Goal: Information Seeking & Learning: Find specific fact

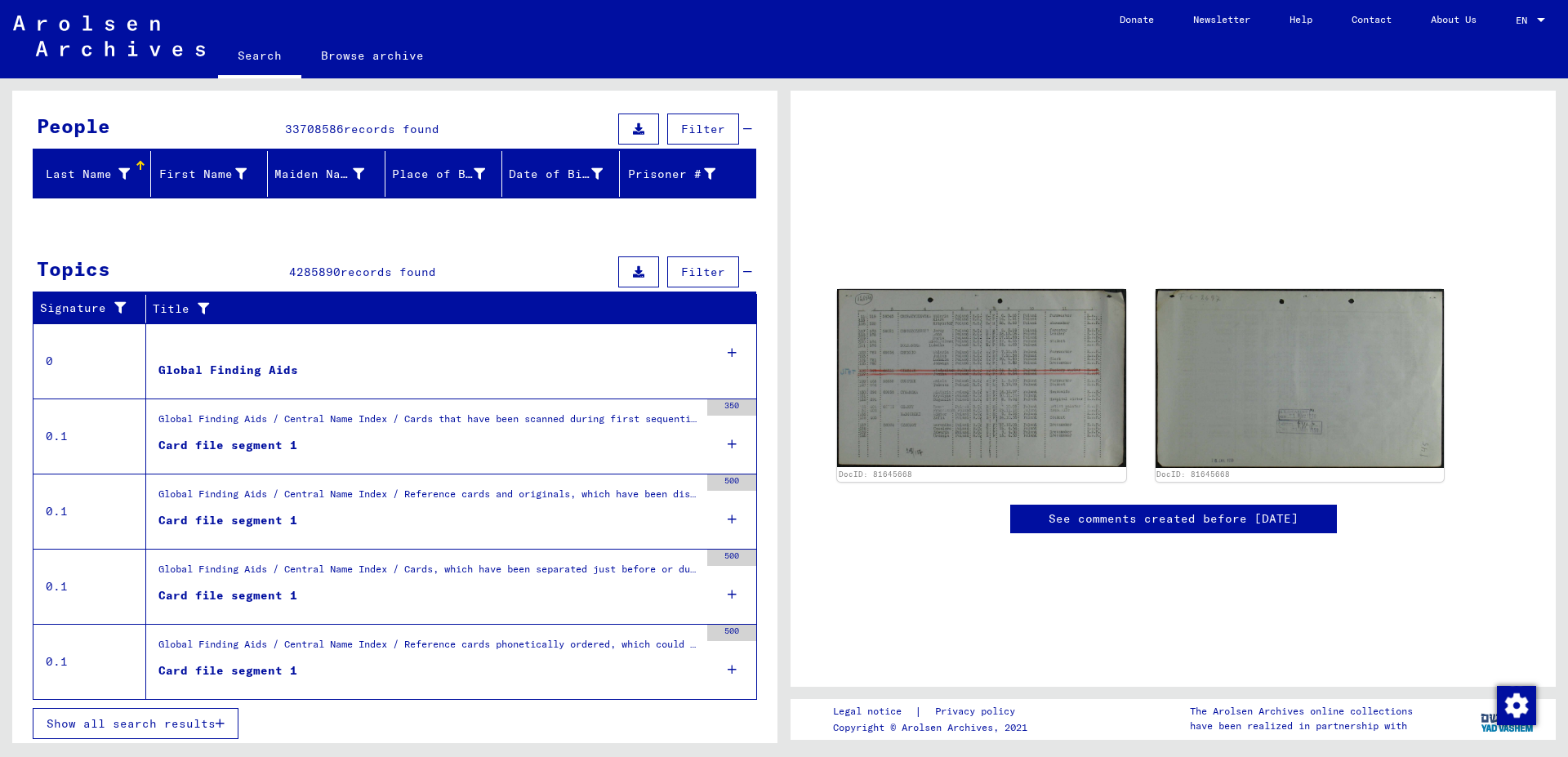
scroll to position [138, 0]
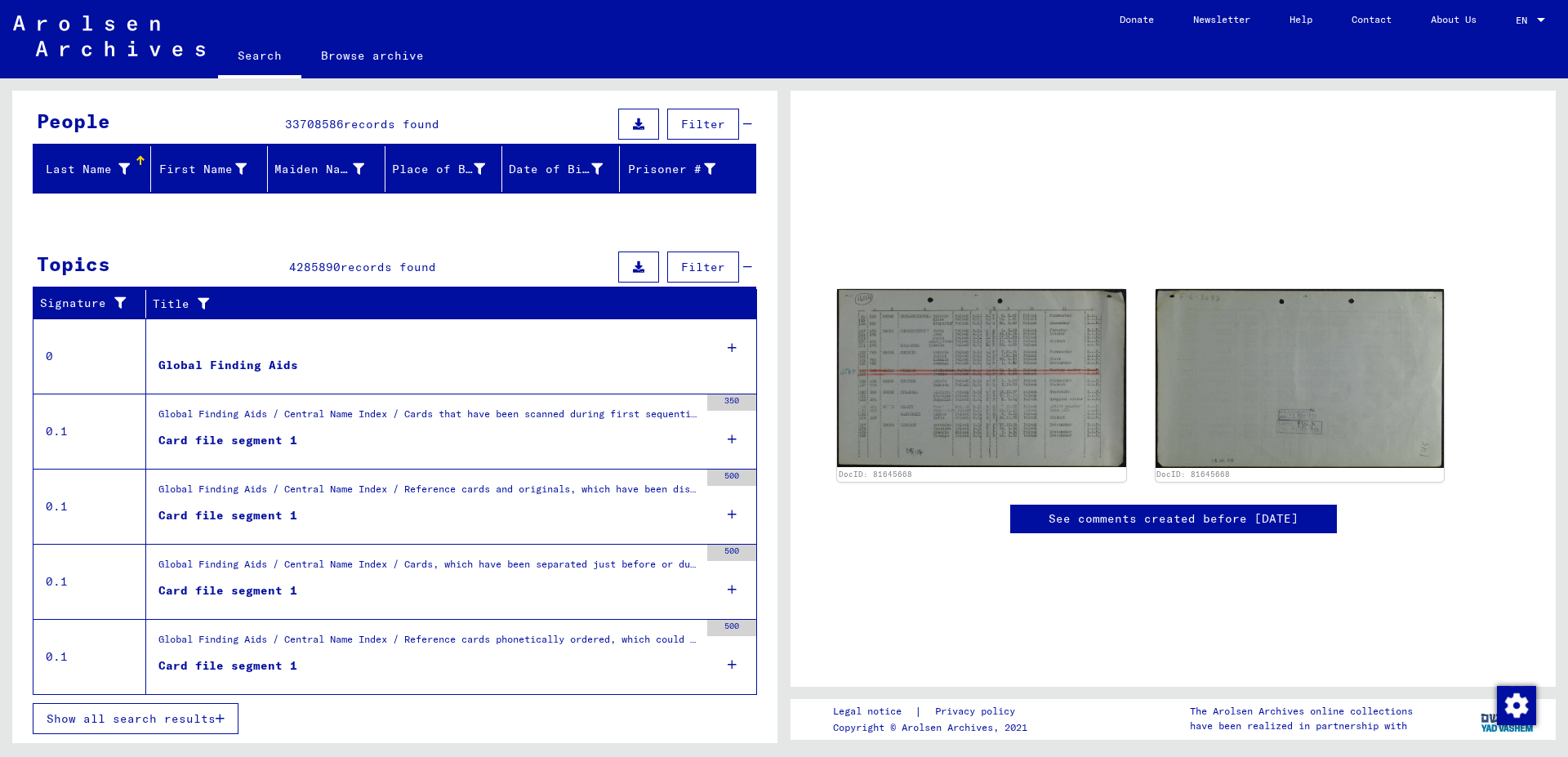
click at [728, 661] on icon at bounding box center [732, 665] width 9 height 57
click at [279, 659] on div "Card file segment 1" at bounding box center [227, 667] width 139 height 18
click at [214, 652] on div "Global Finding Aids / Central Name Index / Reference cards phonetically ordered…" at bounding box center [428, 644] width 541 height 23
click at [220, 663] on div "Card file segment 1" at bounding box center [227, 667] width 139 height 18
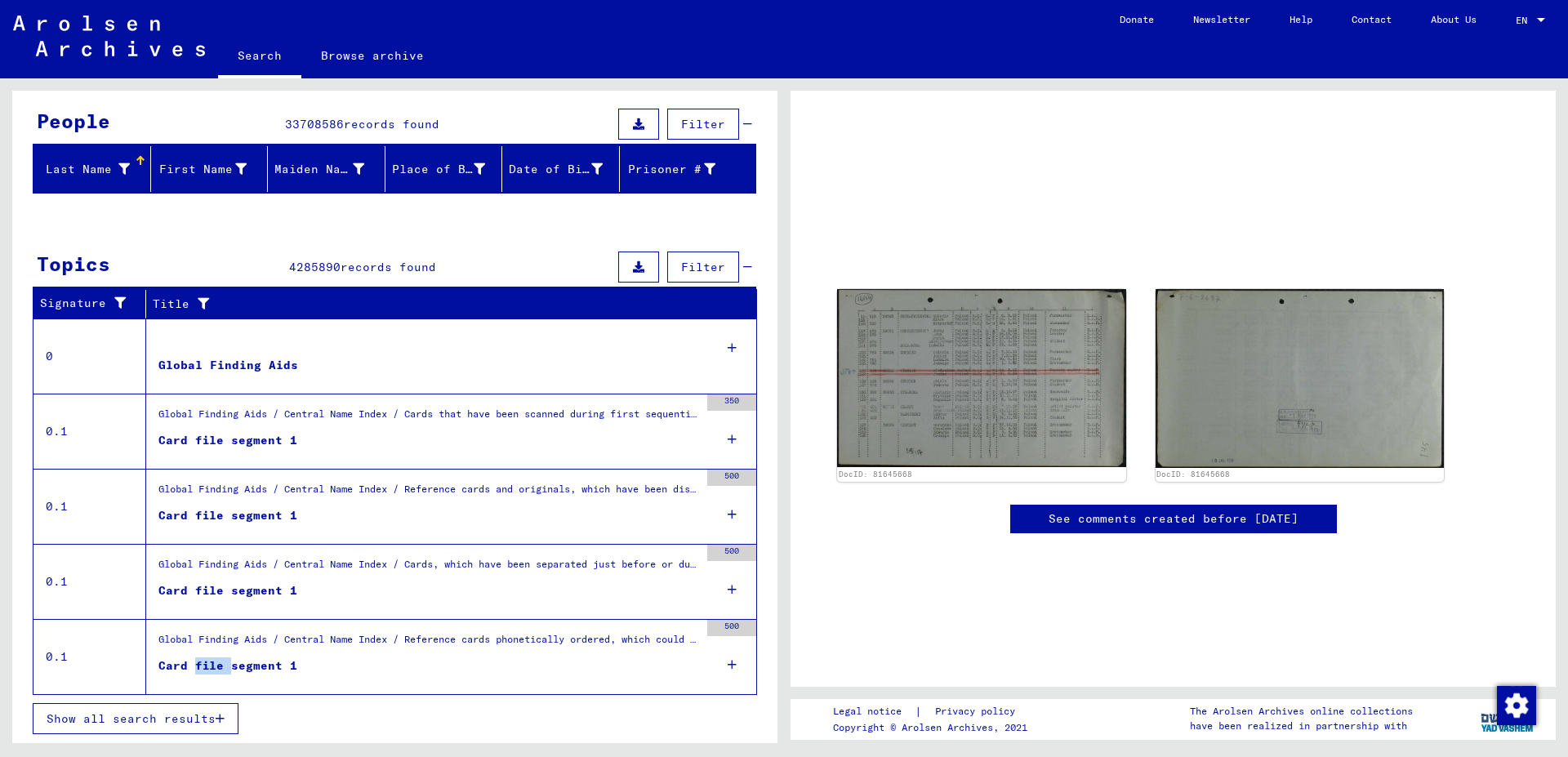
click at [220, 663] on div "Card file segment 1" at bounding box center [227, 667] width 139 height 18
click at [709, 659] on div "500" at bounding box center [732, 657] width 49 height 74
click at [728, 588] on icon at bounding box center [732, 589] width 9 height 57
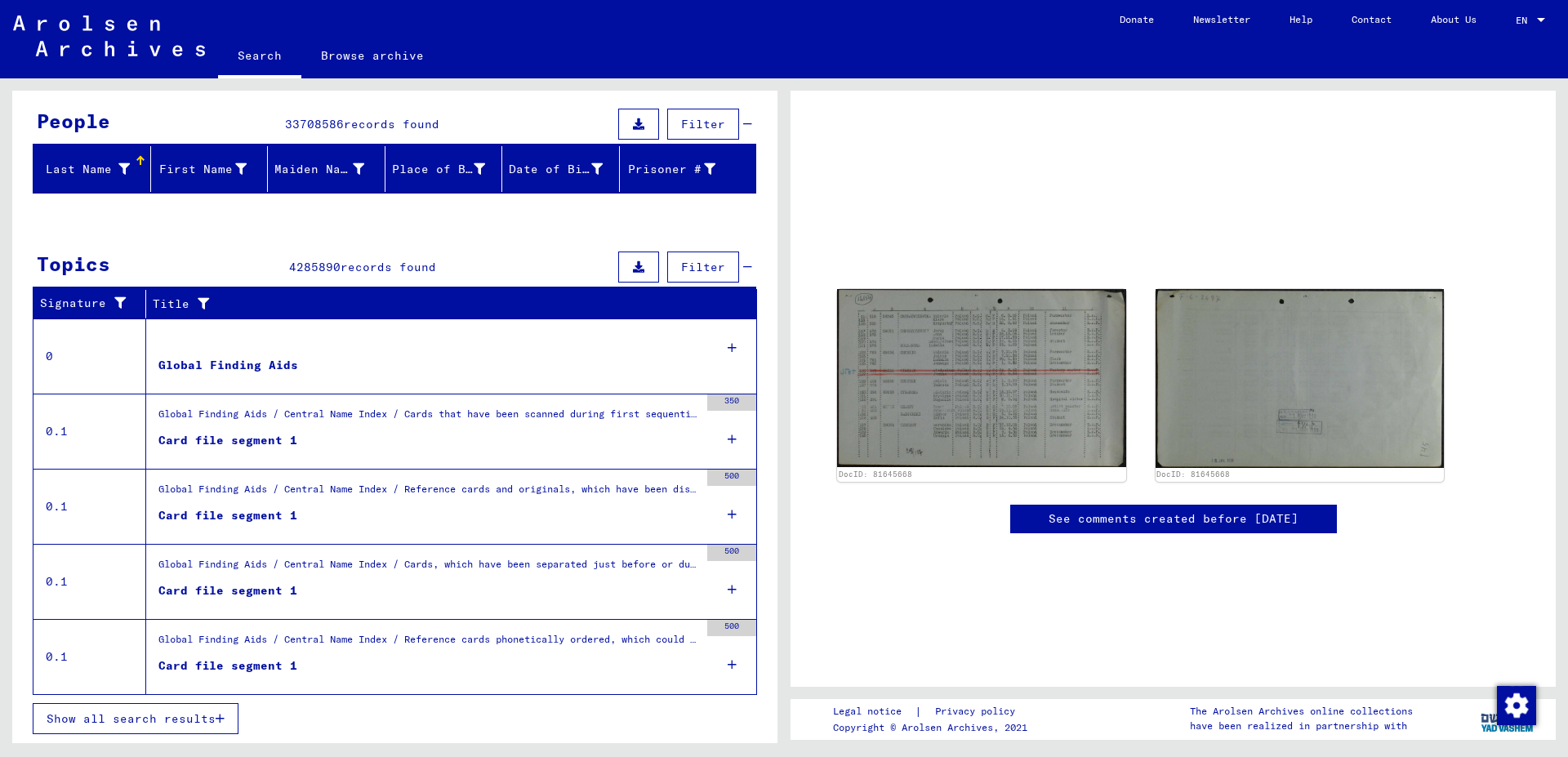
click at [728, 507] on icon at bounding box center [732, 514] width 9 height 57
click at [201, 439] on div "Card file segment 1" at bounding box center [227, 441] width 139 height 18
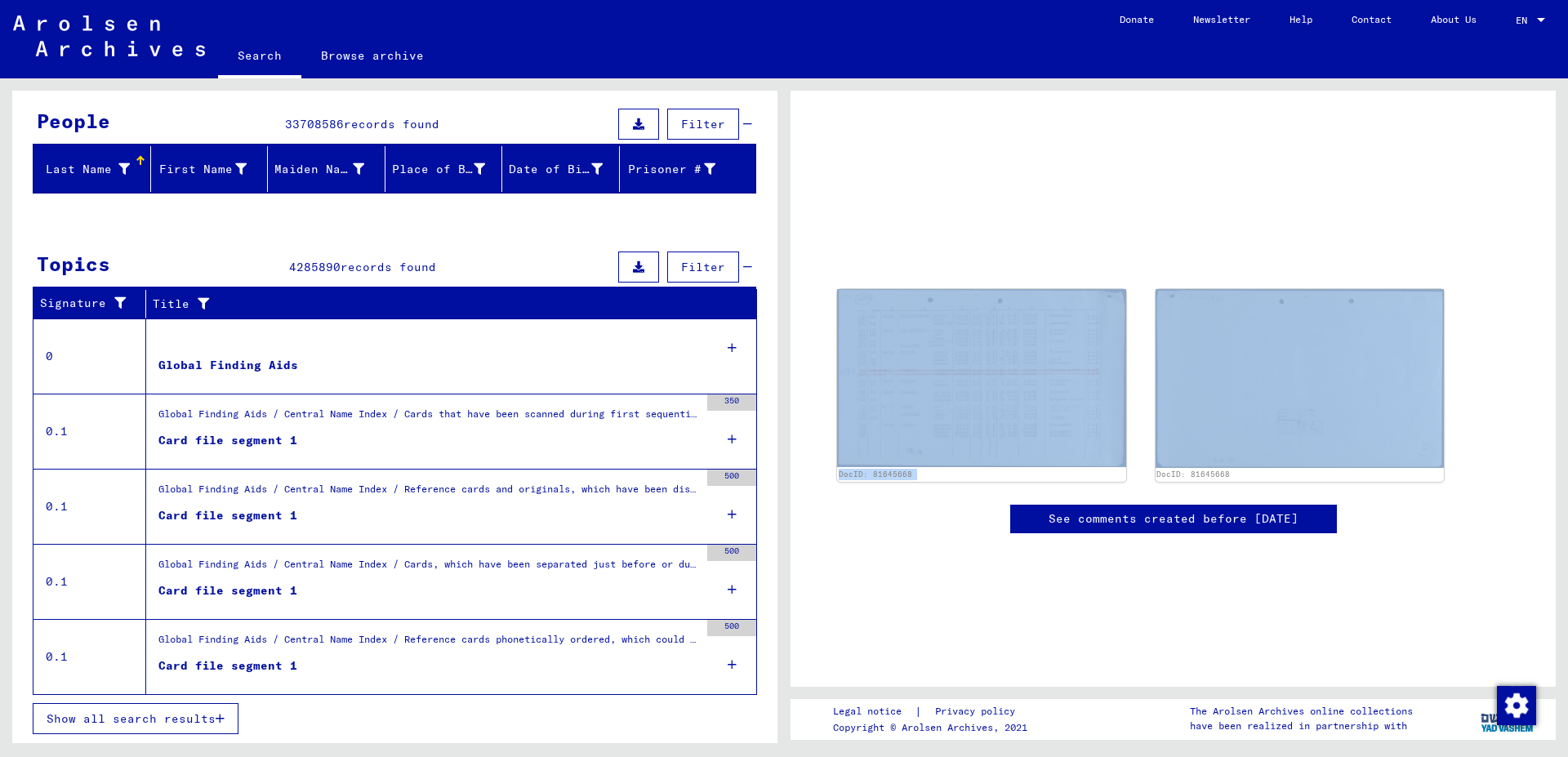
drag, startPoint x: 1567, startPoint y: 275, endPoint x: 1565, endPoint y: 329, distance: 54.0
click at [1565, 329] on div "DocID: 81645668 DocID: 81645668 See comments created before [DATE] Legal notice…" at bounding box center [1176, 410] width 784 height 665
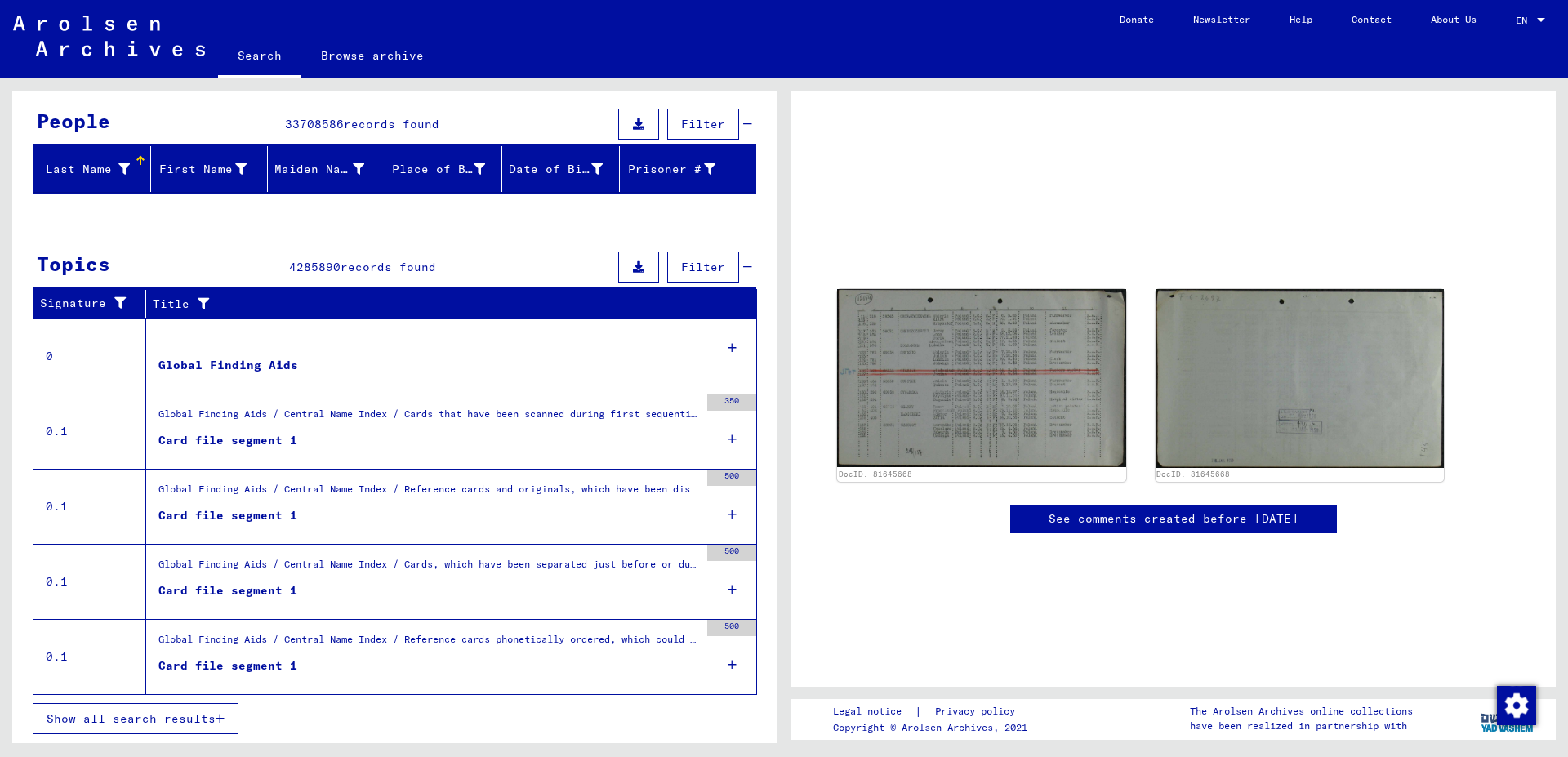
click at [225, 374] on figure "Global Finding Aids" at bounding box center [428, 370] width 541 height 25
click at [235, 422] on div "Global Finding Aids / Central Name Index / Cards that have been scanned during …" at bounding box center [428, 418] width 541 height 23
click at [720, 271] on button "Filter" at bounding box center [703, 267] width 72 height 31
click at [121, 171] on icon at bounding box center [124, 169] width 11 height 11
